Goal: Task Accomplishment & Management: Use online tool/utility

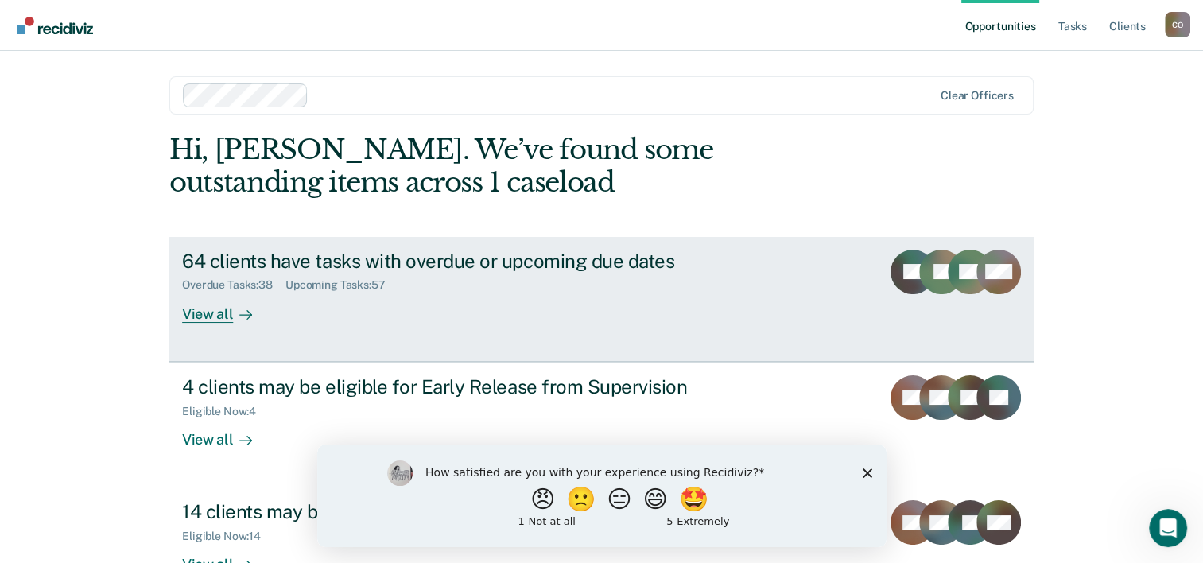
click at [211, 312] on div "View all" at bounding box center [226, 307] width 89 height 31
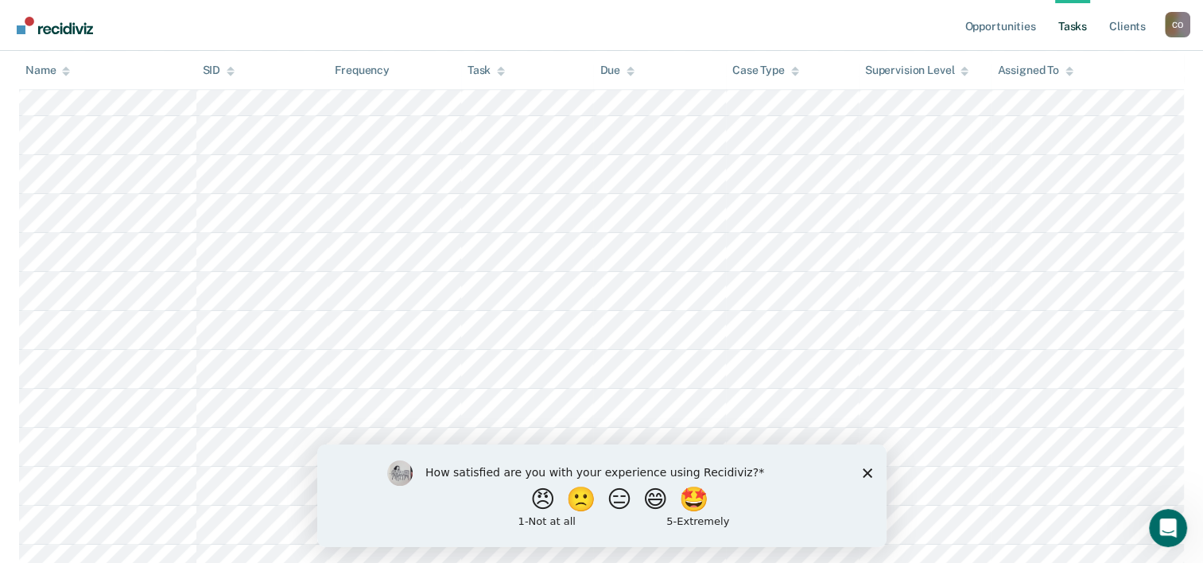
scroll to position [917, 0]
click at [870, 475] on icon "Close survey" at bounding box center [867, 473] width 10 height 10
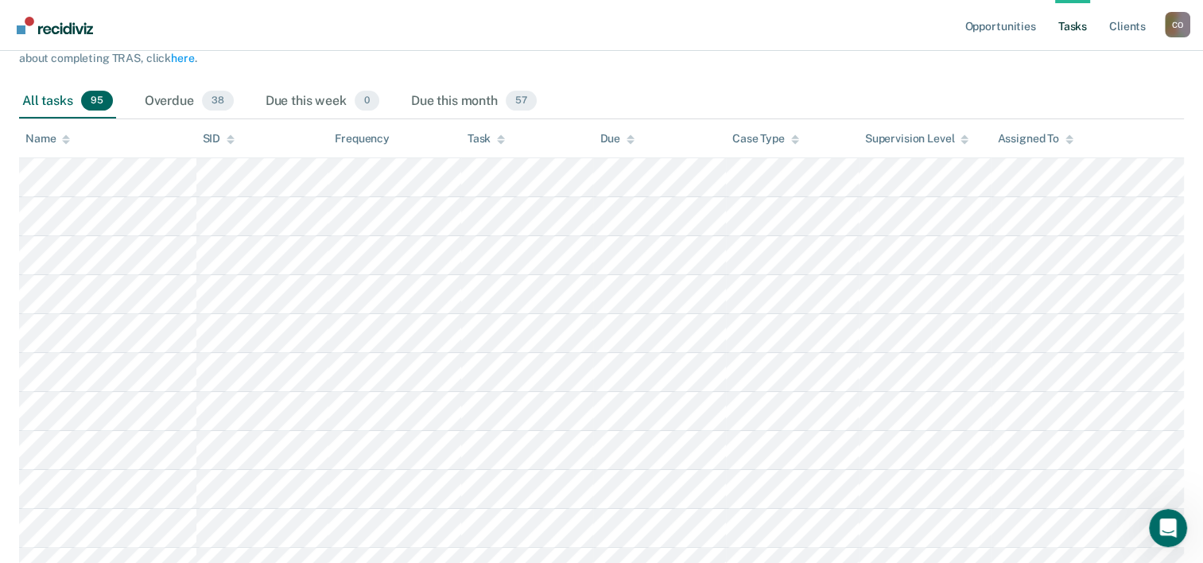
scroll to position [178, 0]
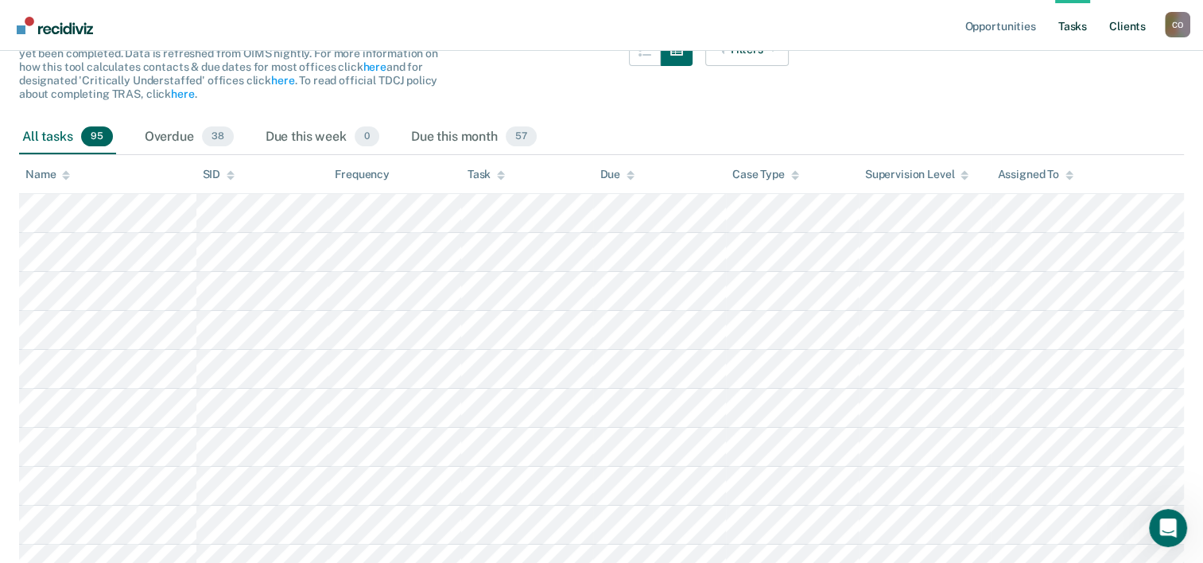
click at [1116, 25] on link "Client s" at bounding box center [1127, 25] width 43 height 51
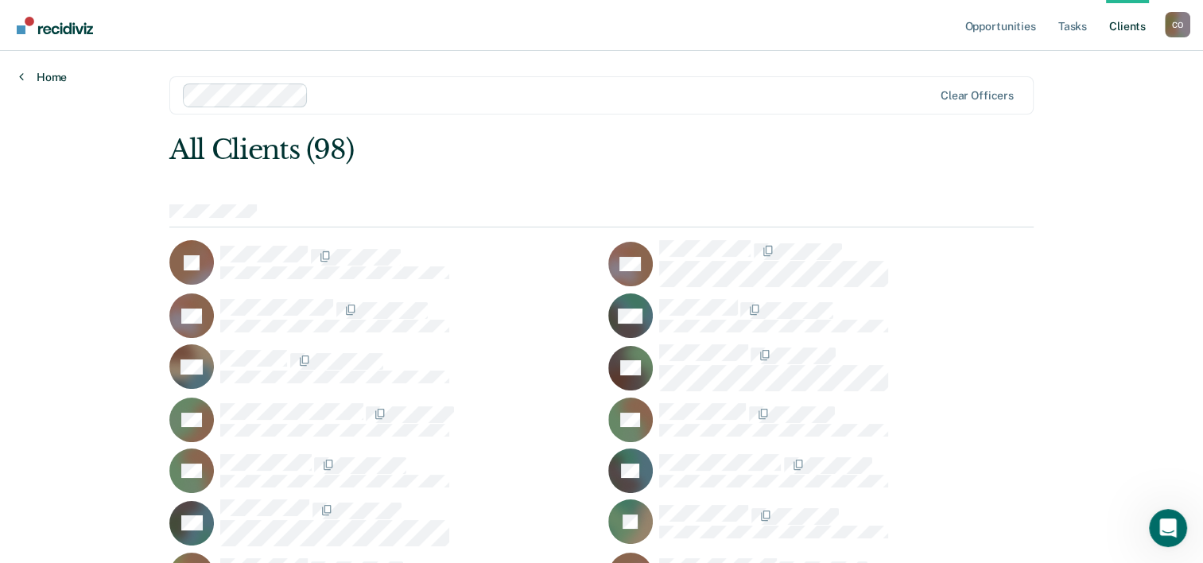
click at [54, 70] on link "Home" at bounding box center [43, 77] width 48 height 14
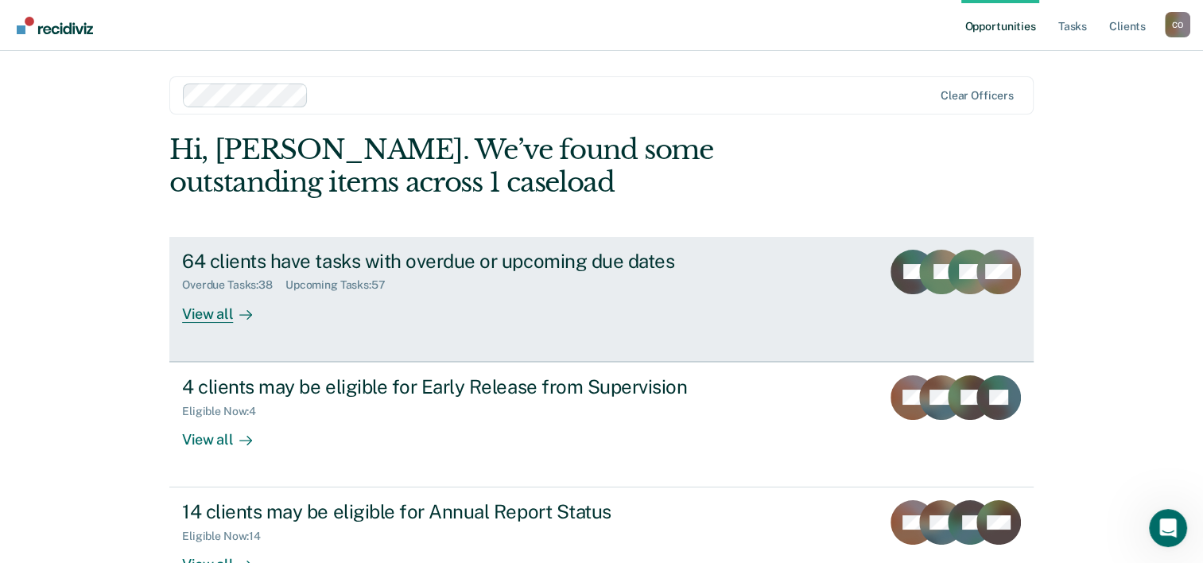
click at [204, 315] on div "View all" at bounding box center [226, 307] width 89 height 31
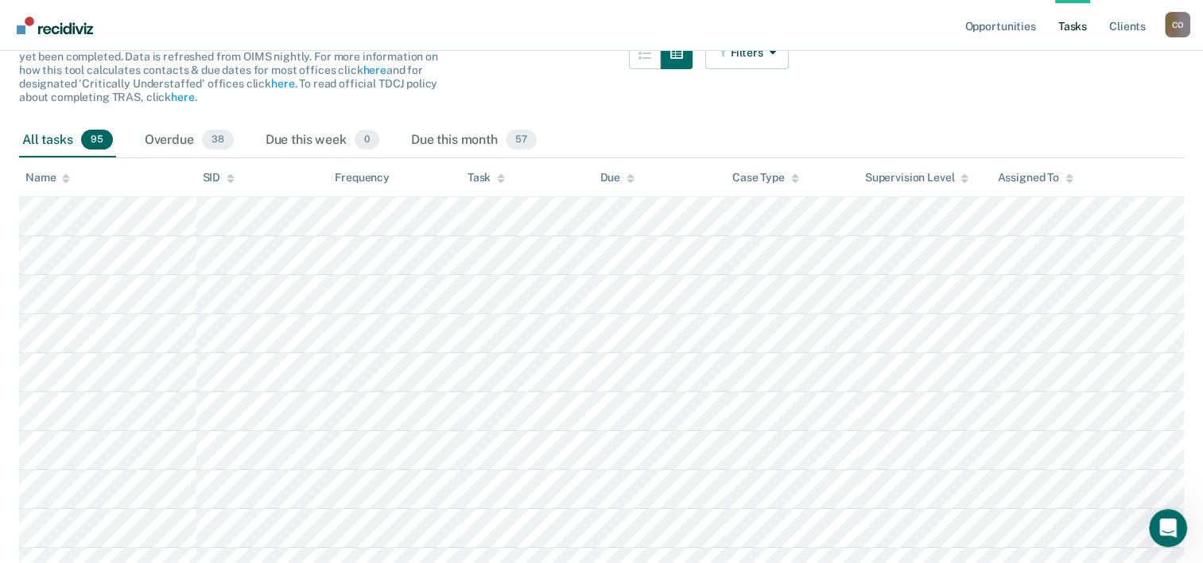
scroll to position [172, 0]
click at [151, 141] on div "Overdue 38" at bounding box center [189, 143] width 95 height 35
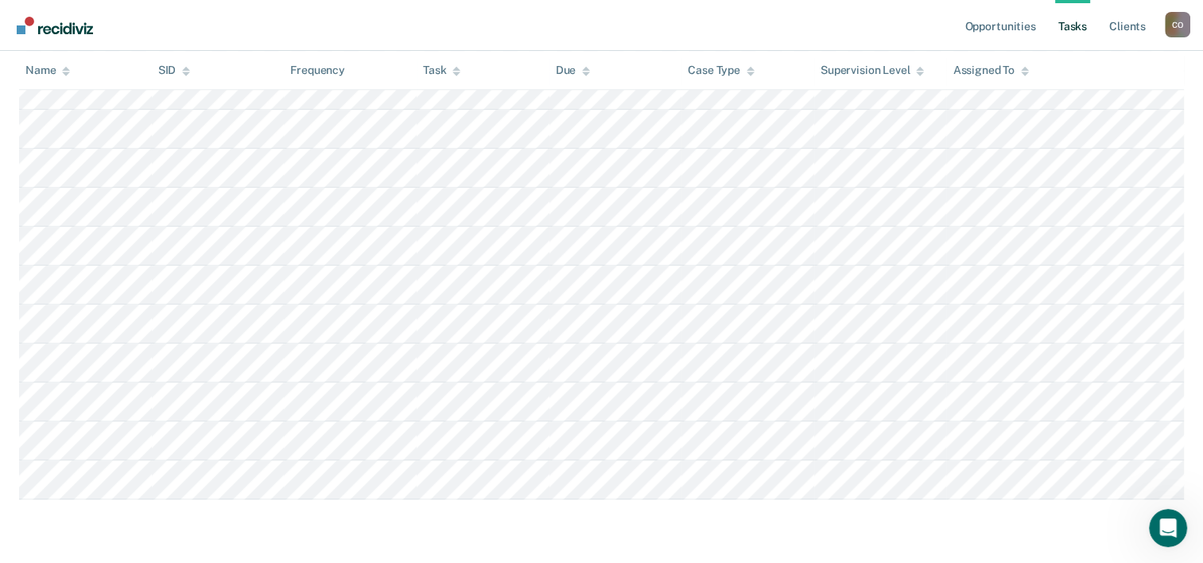
scroll to position [0, 0]
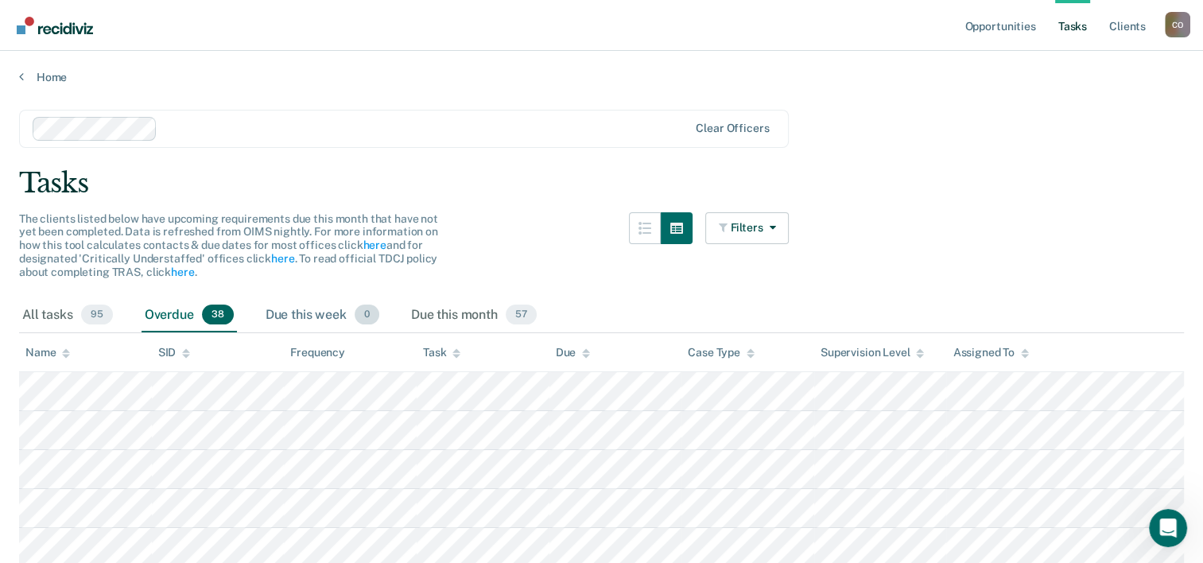
click at [321, 317] on div "Due this week 0" at bounding box center [322, 315] width 120 height 35
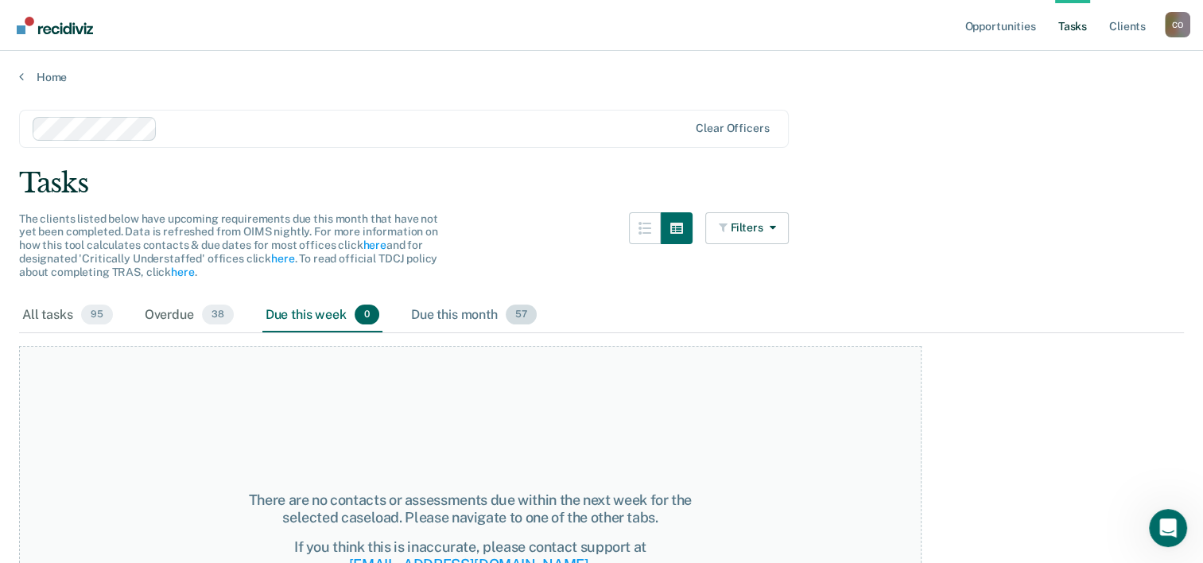
click at [464, 316] on div "Due this month 57" at bounding box center [474, 315] width 132 height 35
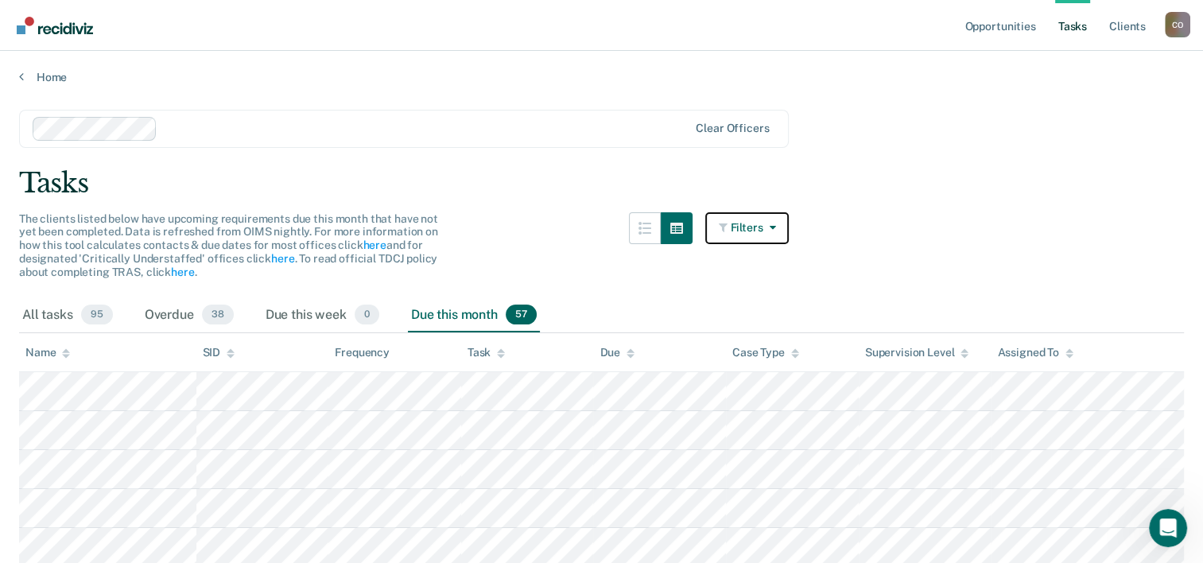
click at [783, 223] on button "Filters" at bounding box center [747, 228] width 84 height 32
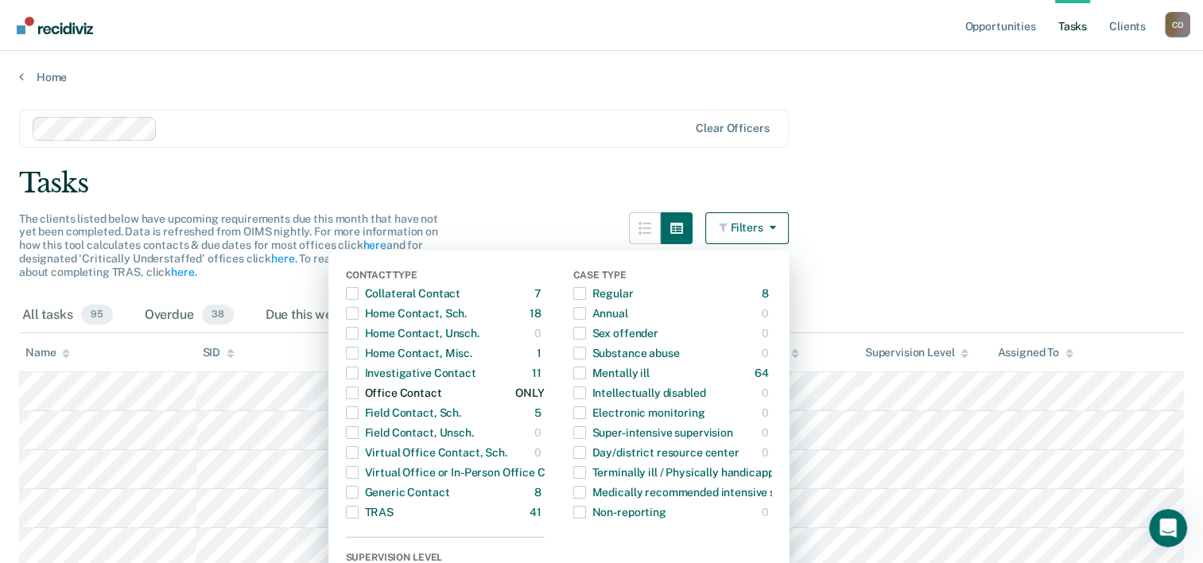
click at [359, 390] on span "button" at bounding box center [352, 392] width 13 height 13
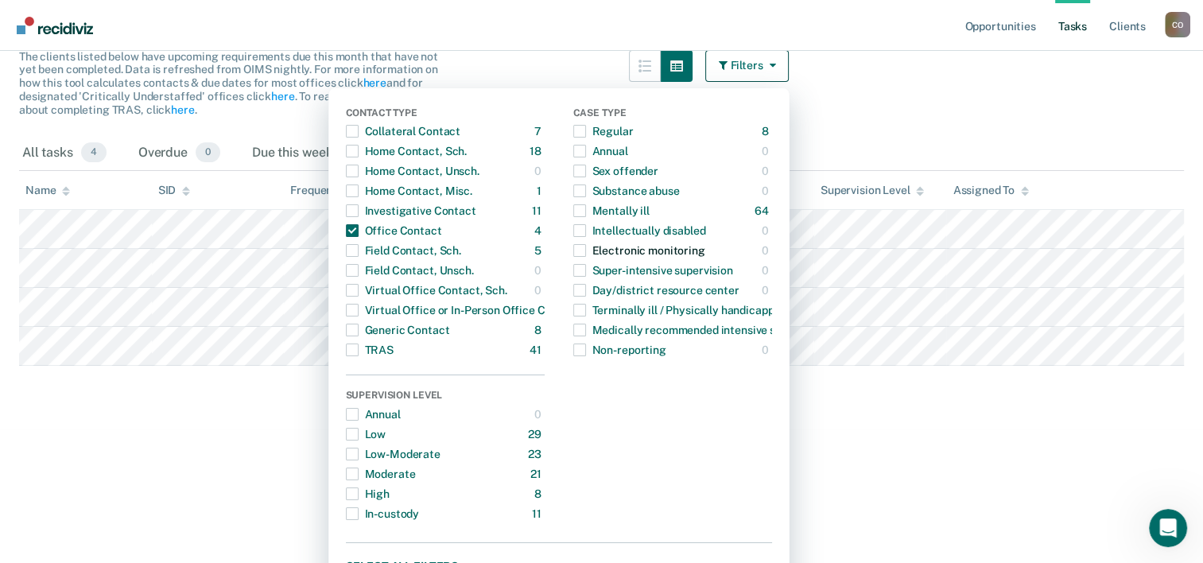
scroll to position [193, 0]
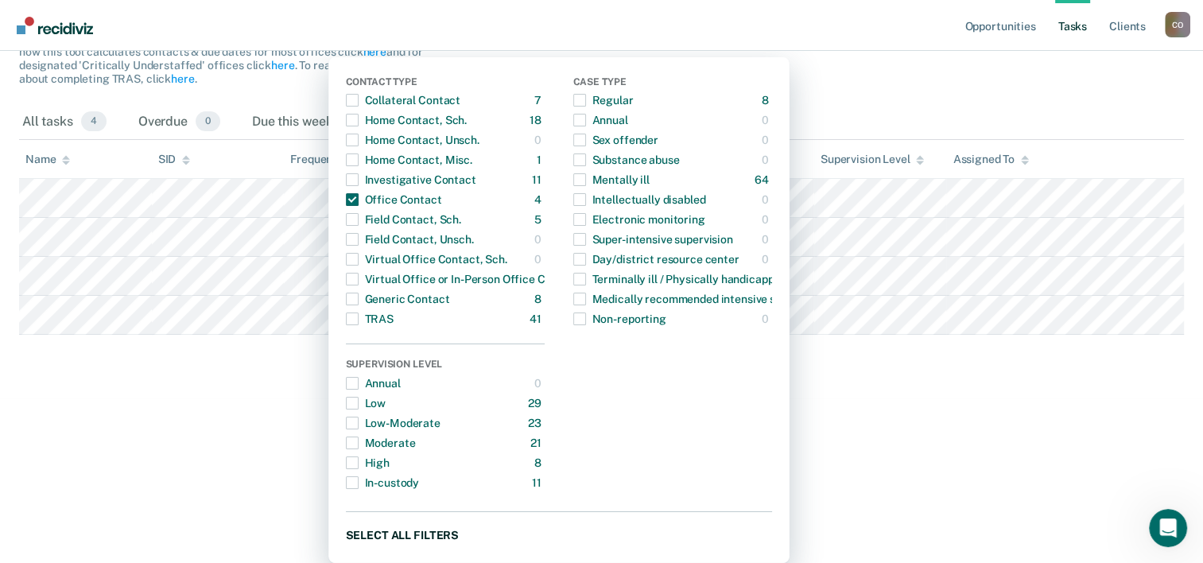
click at [401, 526] on button "Select all filters" at bounding box center [559, 535] width 426 height 20
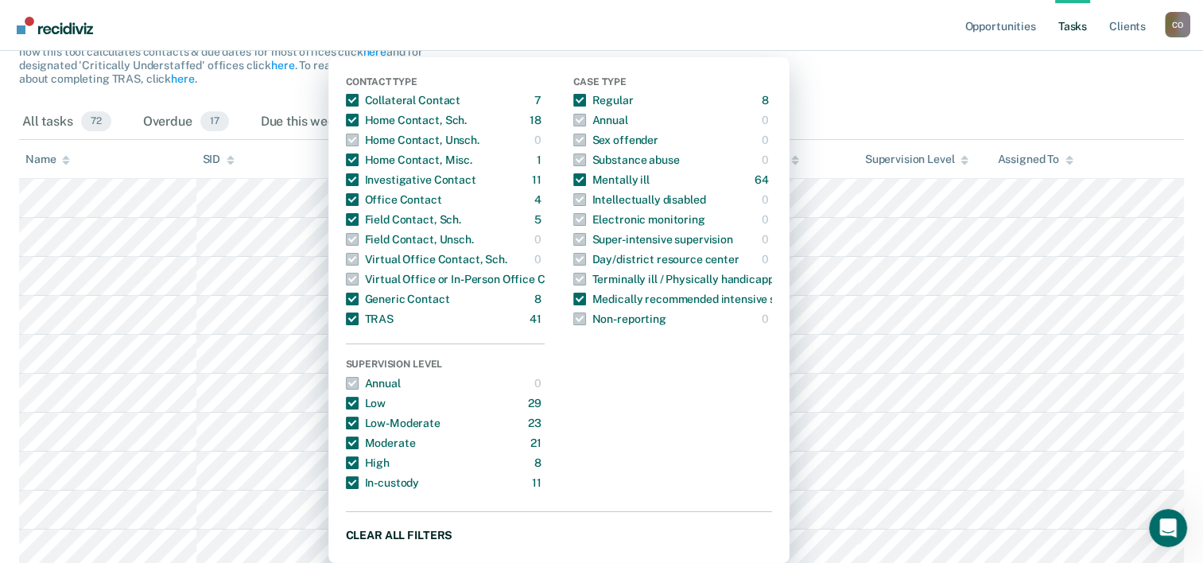
click at [379, 534] on button "Clear all filters" at bounding box center [559, 535] width 426 height 20
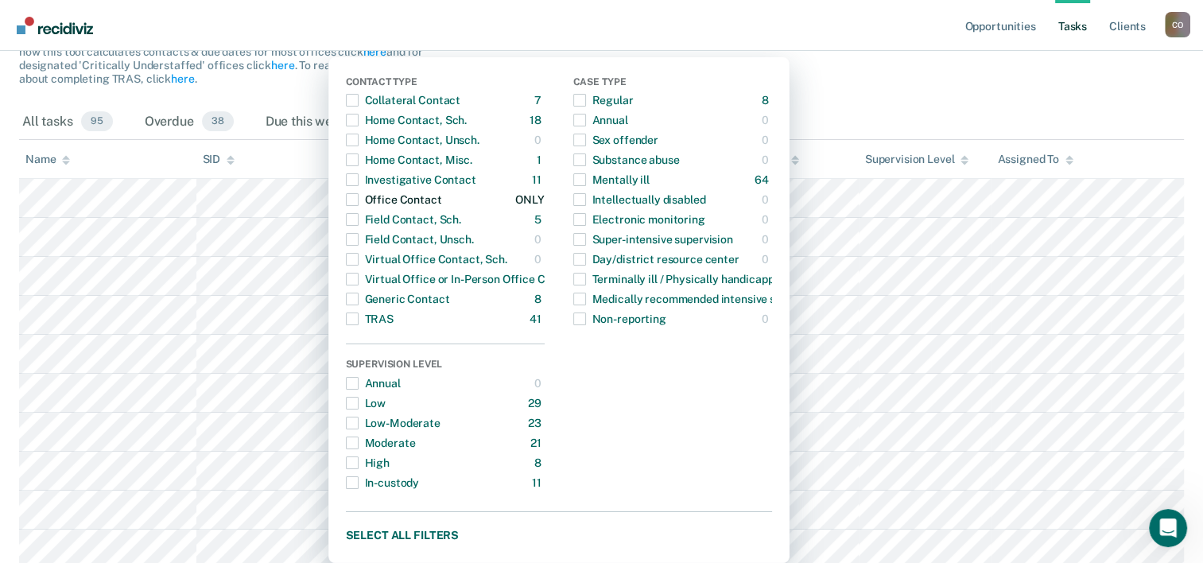
click at [359, 197] on span "button" at bounding box center [352, 199] width 13 height 13
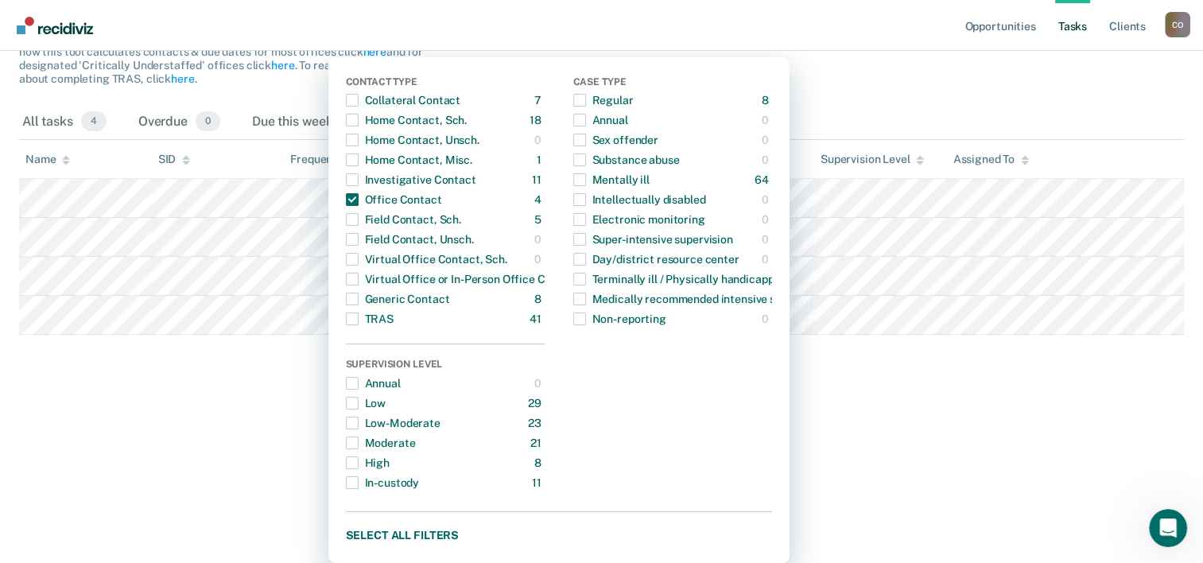
click at [169, 370] on html "Looks like you’re using Internet Explorer 11. For faster loading and a better e…" at bounding box center [601, 88] width 1203 height 563
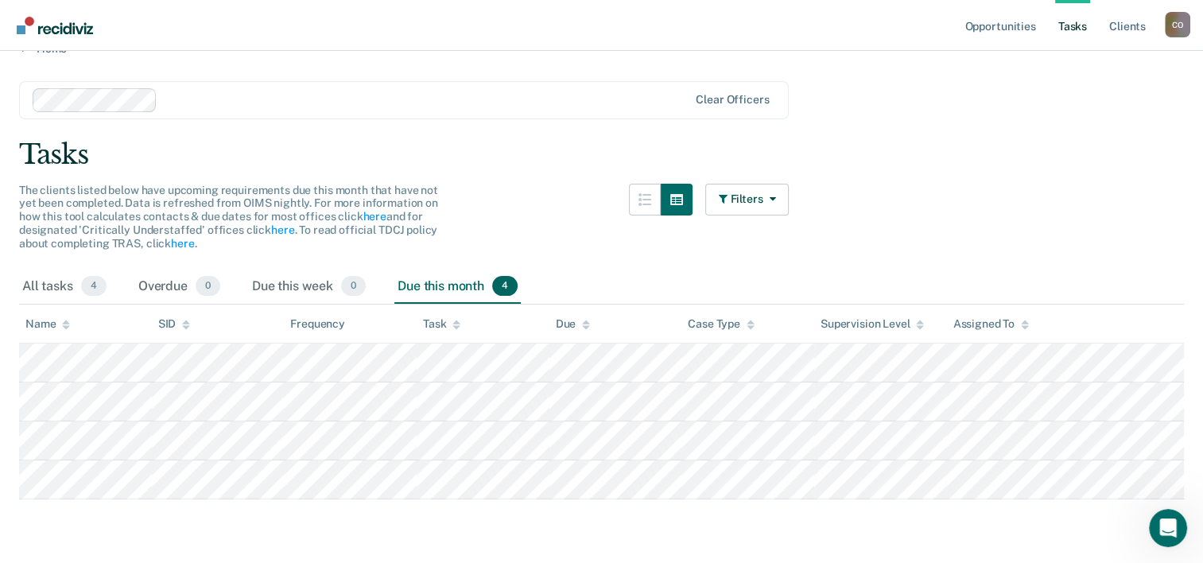
scroll to position [27, 0]
click at [783, 197] on button "Filters" at bounding box center [747, 201] width 84 height 32
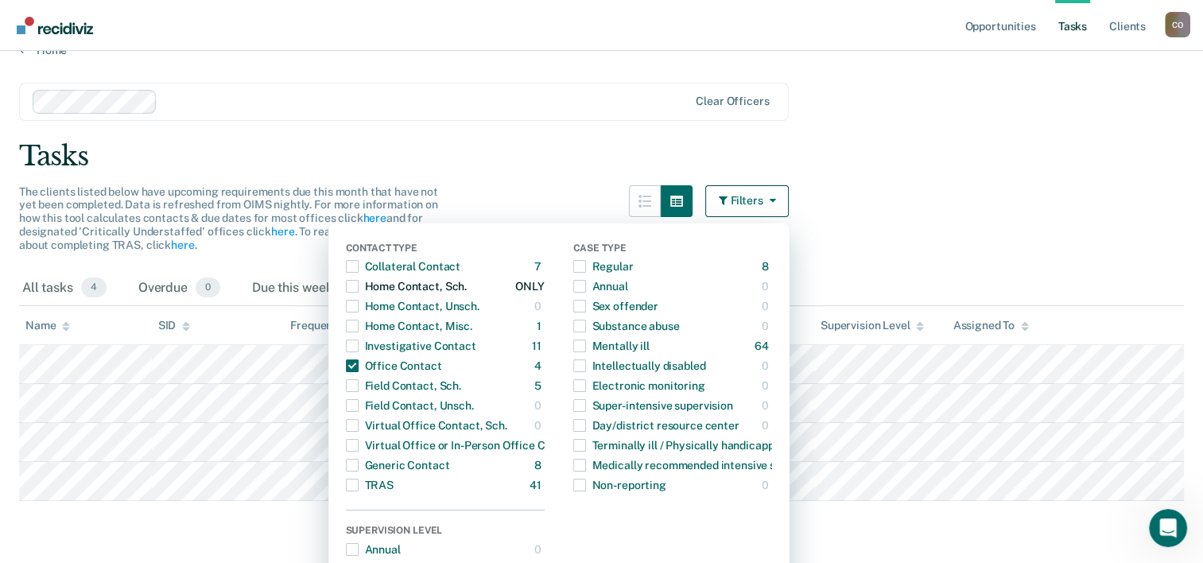
click at [359, 284] on span "button" at bounding box center [352, 286] width 13 height 13
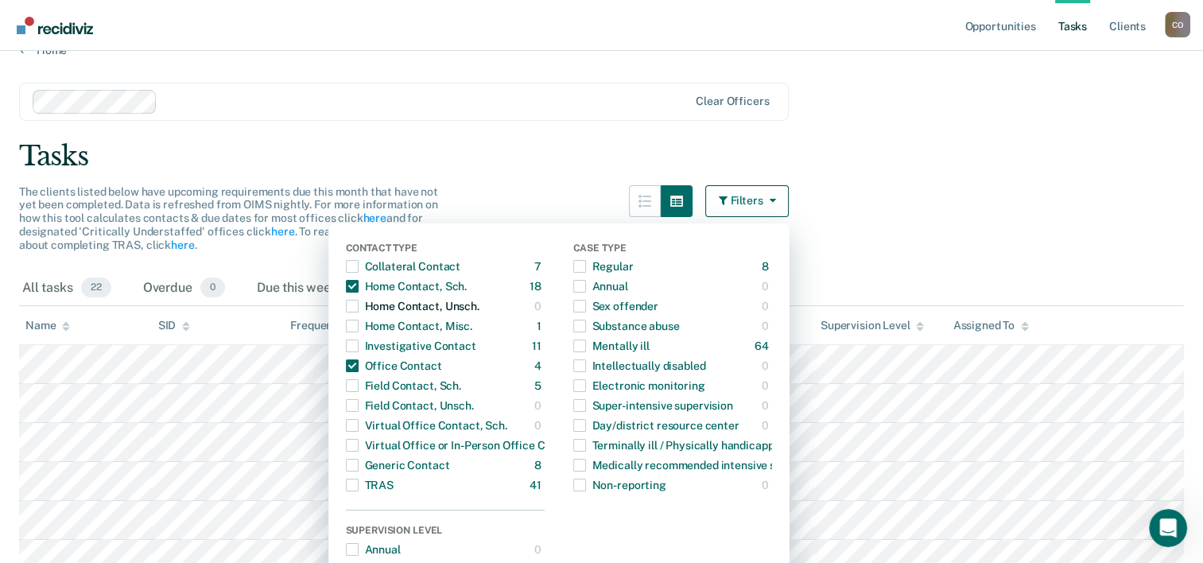
click at [353, 301] on label "button" at bounding box center [352, 306] width 13 height 13
click at [359, 302] on span "button" at bounding box center [352, 306] width 13 height 13
click at [359, 309] on span "button" at bounding box center [352, 306] width 13 height 13
click at [359, 323] on span "button" at bounding box center [352, 326] width 13 height 13
click at [390, 307] on div "Home Contact, Unsch." at bounding box center [413, 305] width 134 height 25
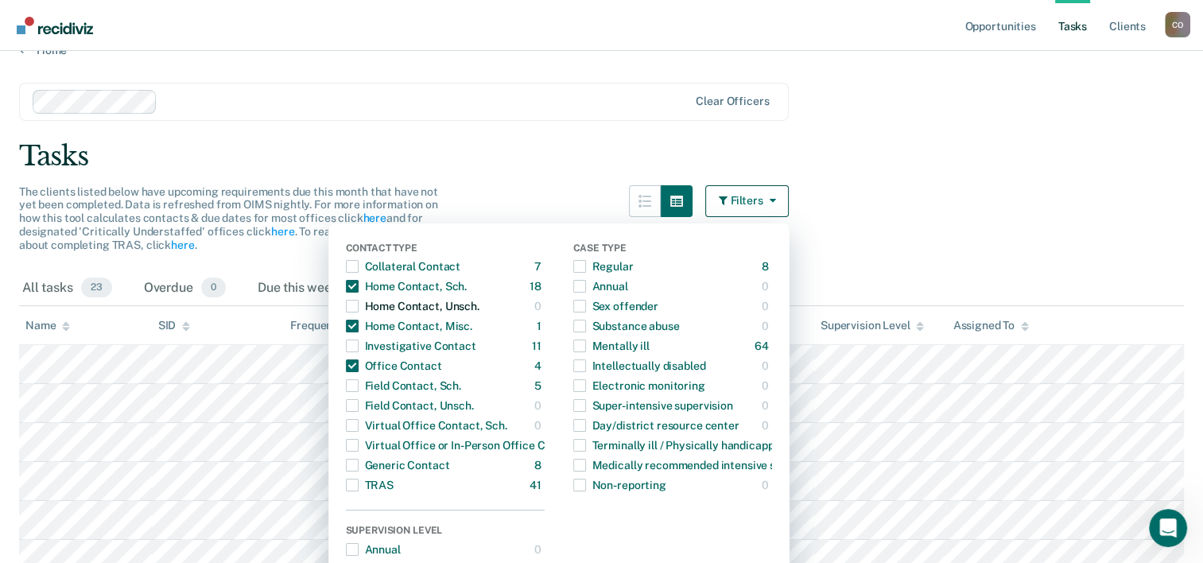
click at [369, 309] on div "Home Contact, Unsch." at bounding box center [413, 305] width 134 height 25
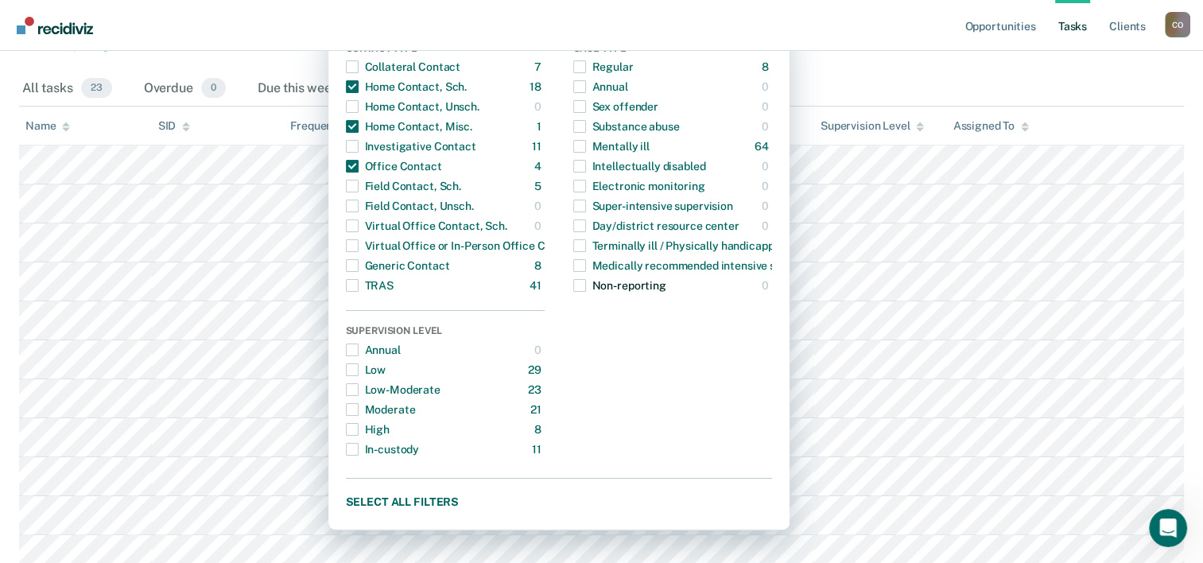
scroll to position [194, 0]
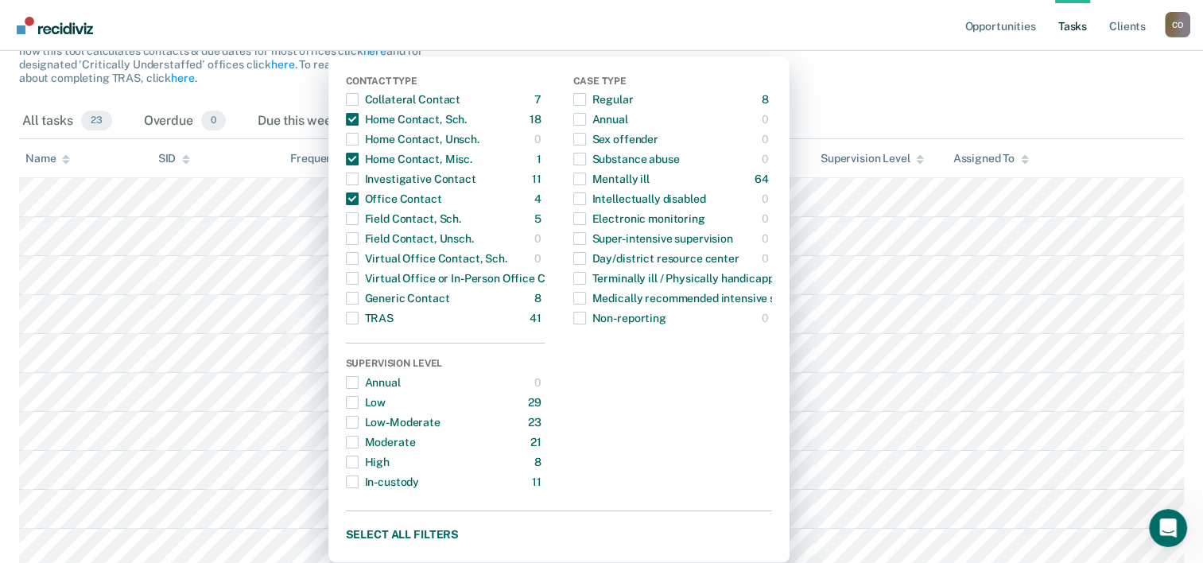
click at [1121, 108] on div "All tasks 23 Overdue 0 Due this week 0 Due this month 23" at bounding box center [601, 121] width 1165 height 35
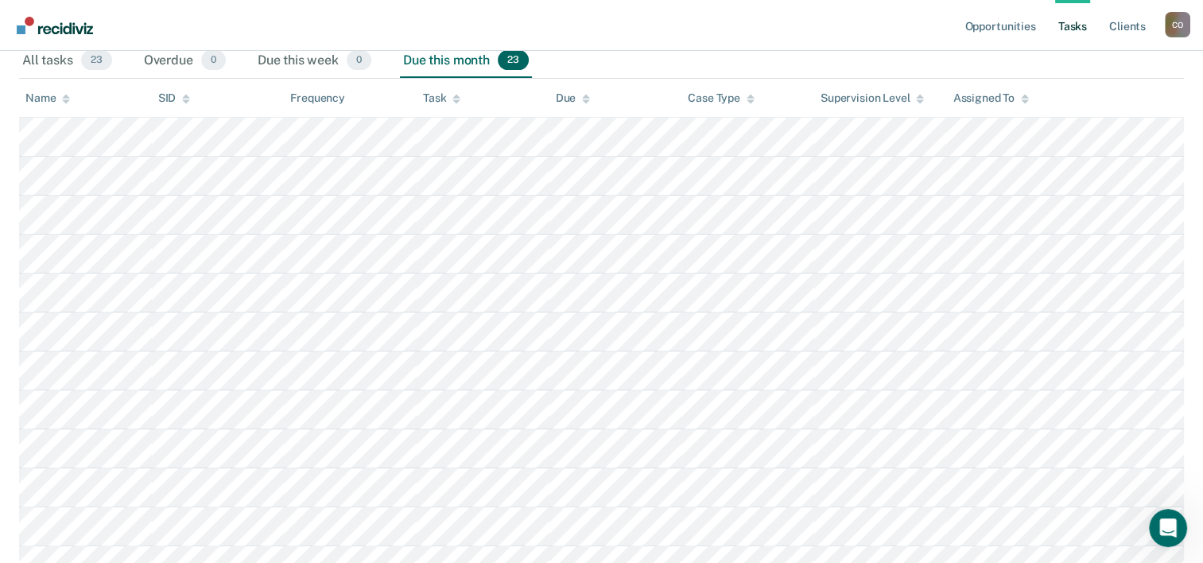
scroll to position [239, 0]
